Goal: Contribute content: Contribute content

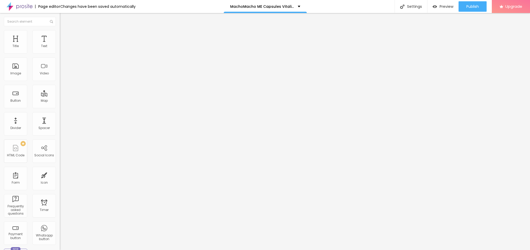
click at [60, 45] on span "Add image" at bounding box center [70, 42] width 21 height 4
click at [60, 34] on ul "Content Style Advanced" at bounding box center [90, 33] width 60 height 16
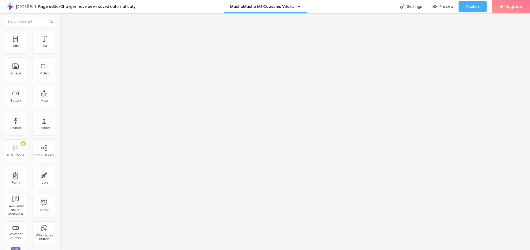
click at [60, 34] on li "Style" at bounding box center [90, 32] width 60 height 5
type input "90"
type input "85"
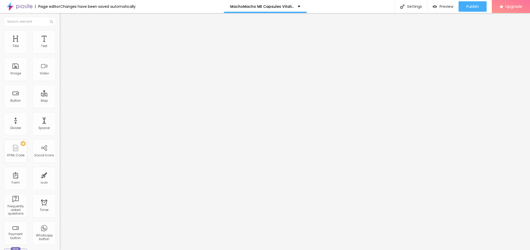
type input "80"
type input "75"
type input "70"
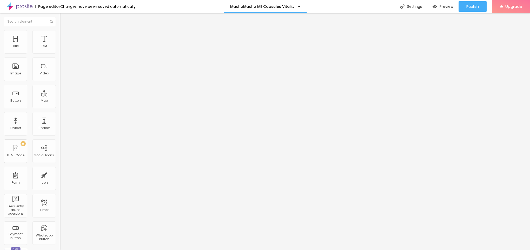
type input "70"
type input "65"
type input "60"
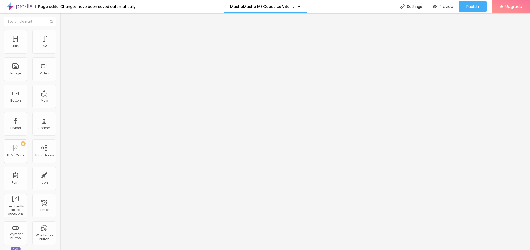
type input "55"
type input "50"
type input "45"
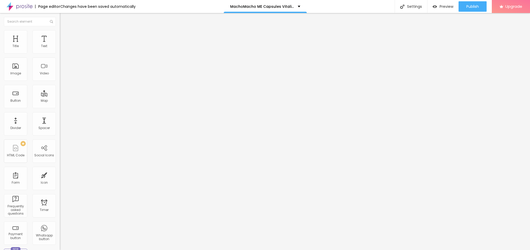
drag, startPoint x: 53, startPoint y: 57, endPoint x: 26, endPoint y: 57, distance: 27.3
type input "45"
click at [60, 53] on input "range" at bounding box center [77, 51] width 34 height 4
click at [64, 31] on span "Content" at bounding box center [70, 28] width 13 height 4
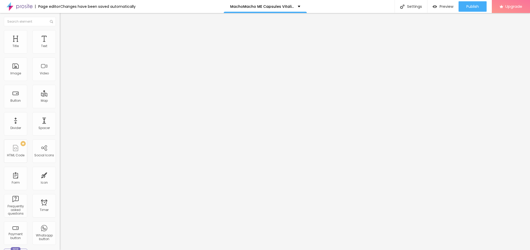
click at [60, 52] on input "text" at bounding box center [91, 49] width 62 height 5
paste input "😍👇[PERSON_NAME] NU😍👇"
type input "😍👇[PERSON_NAME] NU😍👇"
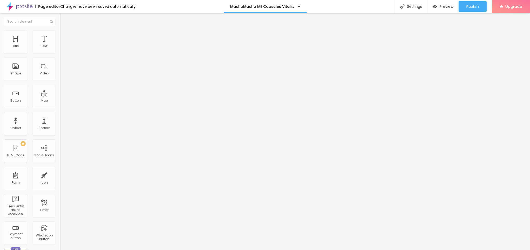
drag, startPoint x: 23, startPoint y: 137, endPoint x: 0, endPoint y: 137, distance: 22.9
click at [60, 119] on div "Change image Image description (Alt) 😍👇[PERSON_NAME] NU😍👇 Align Aspect Ratio Or…" at bounding box center [90, 80] width 60 height 78
click at [60, 52] on input "😍👇[PERSON_NAME] NU😍👇" at bounding box center [91, 49] width 62 height 5
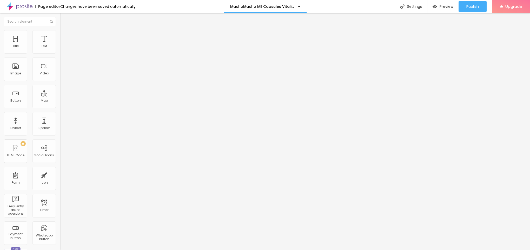
click at [60, 52] on input "😍👇[PERSON_NAME] NU😍👇" at bounding box center [91, 49] width 62 height 5
paste input "MachoMacho ME Capsules Vitality Complex [GEOGRAPHIC_DATA]"
type input "MachoMacho ME Capsules Vitality Complex [GEOGRAPHIC_DATA]"
click at [60, 107] on input "text" at bounding box center [91, 103] width 62 height 5
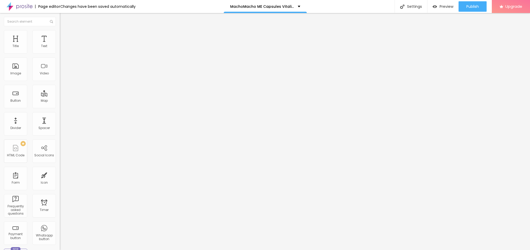
scroll to position [0, 0]
paste input "[URL][DOMAIN_NAME]"
type input "[URL][DOMAIN_NAME]"
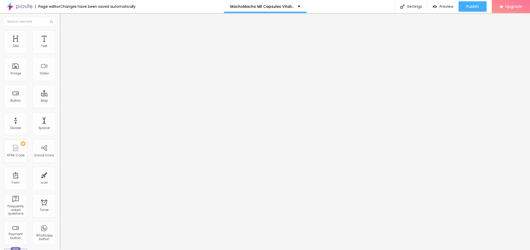
drag, startPoint x: 38, startPoint y: 58, endPoint x: 0, endPoint y: 49, distance: 39.5
click at [60, 49] on div "Text Click me Align Size Default Small Default Big Link URL https:// Open in ne…" at bounding box center [90, 79] width 60 height 76
paste input "😍👇[PERSON_NAME] NU😍👇"
type input "😍👇[PERSON_NAME] NU😍👇"
drag, startPoint x: 25, startPoint y: 110, endPoint x: 0, endPoint y: 109, distance: 25.0
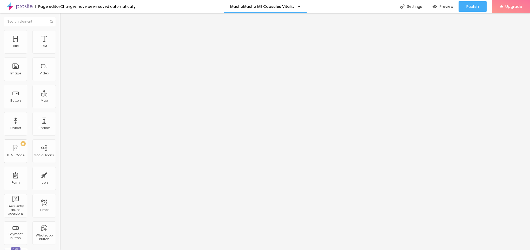
click at [60, 109] on div "Text 😍👇[PERSON_NAME] NU😍👇 Align Size Default Small Default Big Link URL https:/…" at bounding box center [90, 79] width 60 height 76
paste input "[URL][DOMAIN_NAME]"
type input "[URL][DOMAIN_NAME]"
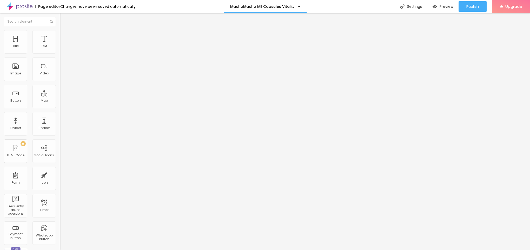
click at [60, 20] on button "Edit Button" at bounding box center [90, 19] width 60 height 12
click at [62, 48] on icon "button" at bounding box center [62, 47] width 1 height 1
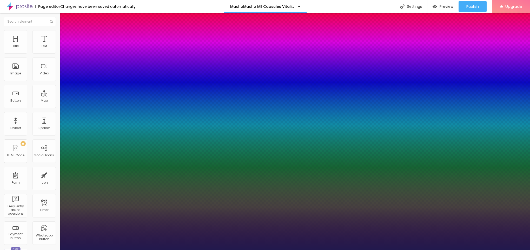
type input "1"
type input "21"
type input "1"
type input "24"
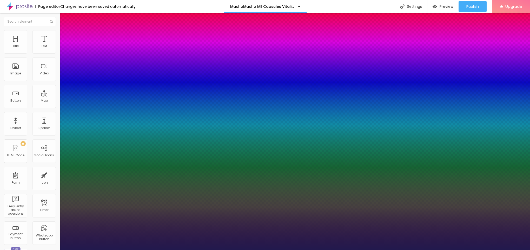
type input "24"
type input "1"
type input "23"
type input "1"
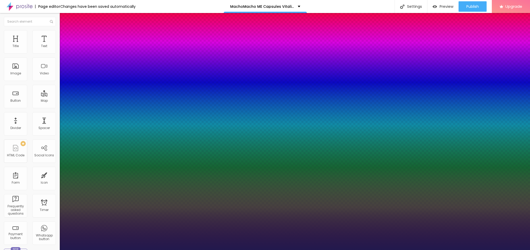
type input "20"
type input "1"
type input "19"
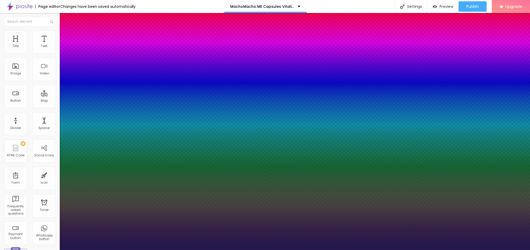
type input "1"
type input "21"
type input "1"
drag, startPoint x: 70, startPoint y: 90, endPoint x: 73, endPoint y: 90, distance: 3.0
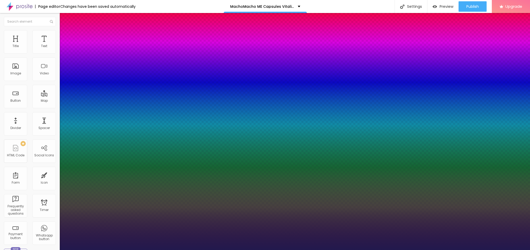
type input "21"
click at [248, 250] on div at bounding box center [265, 250] width 530 height 0
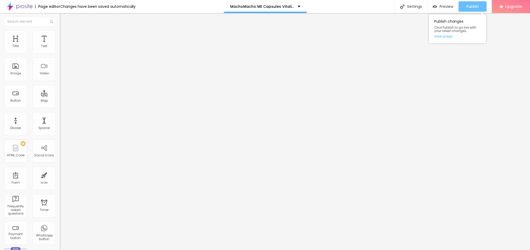
click at [469, 8] on span "Publish" at bounding box center [473, 6] width 12 height 4
click at [447, 38] on link "View page" at bounding box center [457, 36] width 47 height 3
